Goal: Information Seeking & Learning: Learn about a topic

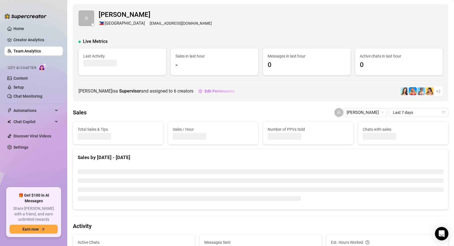
click at [34, 49] on link "Team Analytics" at bounding box center [26, 51] width 27 height 4
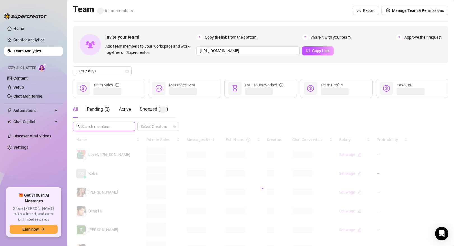
click at [105, 127] on input "text" at bounding box center [104, 126] width 46 height 6
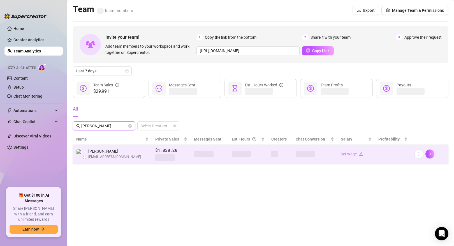
type input "[PERSON_NAME]"
click at [110, 150] on span "[PERSON_NAME]" at bounding box center [114, 151] width 53 height 6
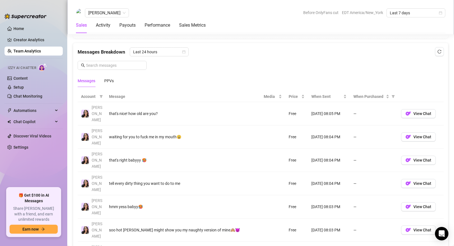
scroll to position [426, 0]
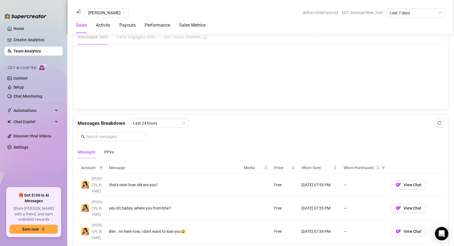
scroll to position [279, 0]
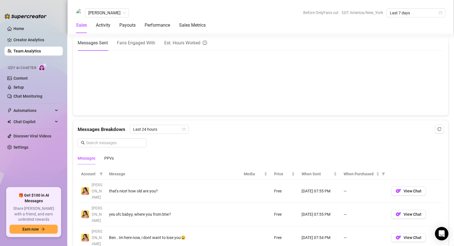
click at [34, 53] on link "Team Analytics" at bounding box center [26, 51] width 27 height 4
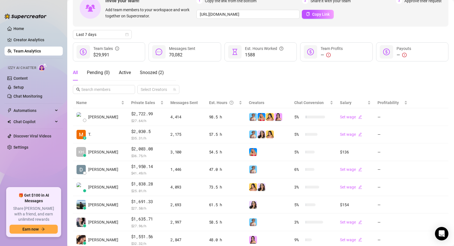
scroll to position [35, 0]
